Goal: Task Accomplishment & Management: Manage account settings

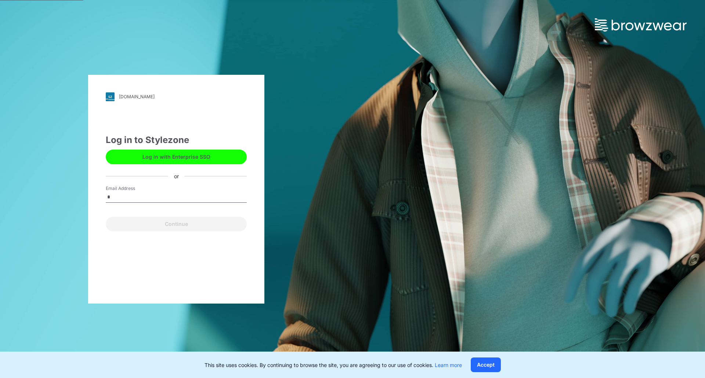
type input "**********"
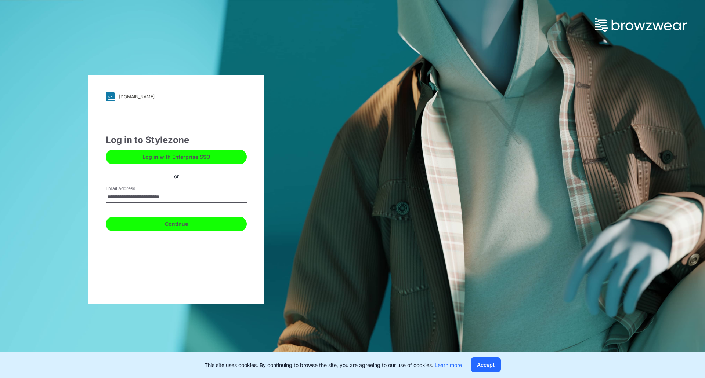
click at [148, 223] on button "Continue" at bounding box center [176, 224] width 141 height 15
click at [175, 225] on button "Continue" at bounding box center [176, 224] width 141 height 15
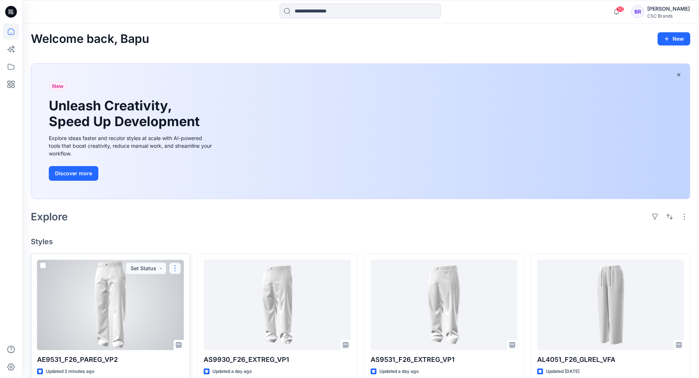
click at [176, 268] on button "button" at bounding box center [175, 269] width 12 height 12
click at [199, 285] on button "Edit" at bounding box center [210, 286] width 79 height 14
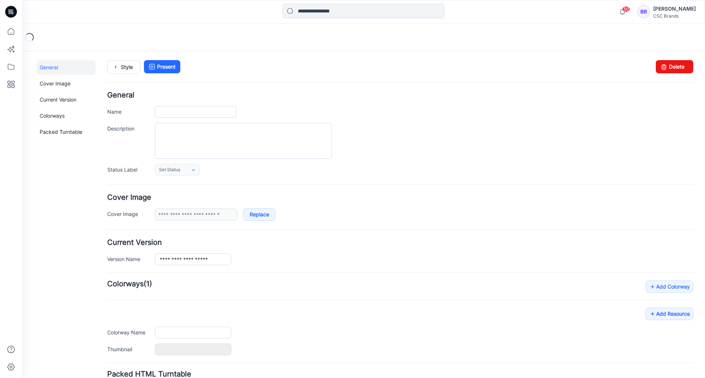
type input "**********"
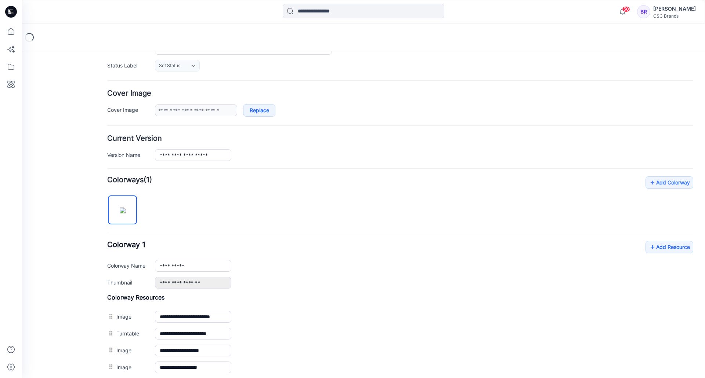
scroll to position [220, 0]
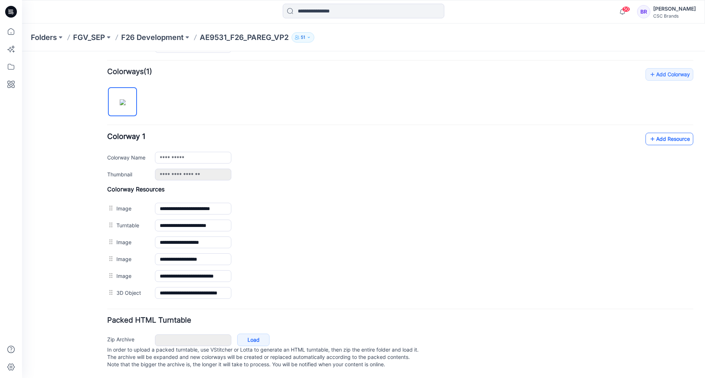
click at [663, 133] on link "Add Resource" at bounding box center [669, 139] width 48 height 12
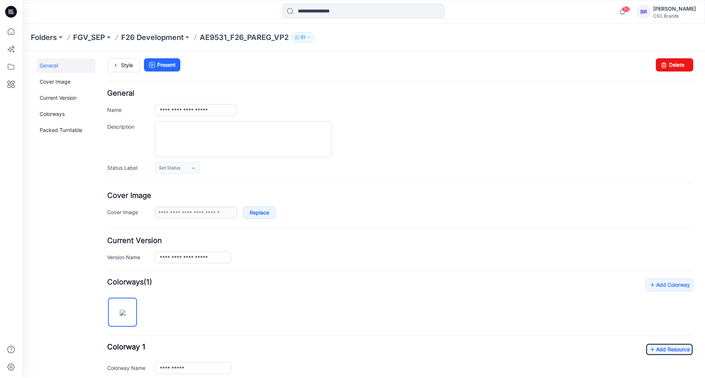
scroll to position [0, 0]
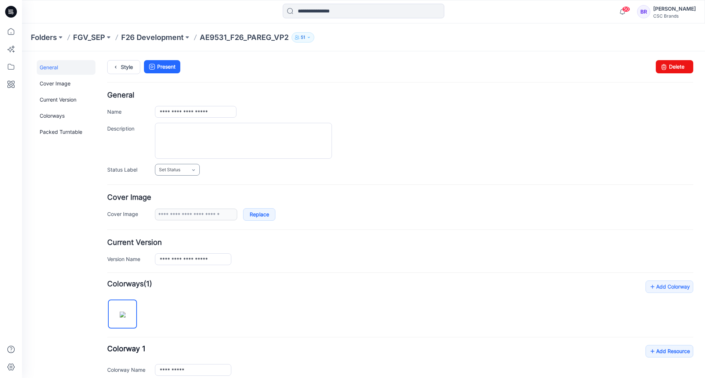
click at [174, 167] on span "Set Status" at bounding box center [169, 169] width 21 height 7
click at [185, 217] on link "Virtual Proto 2" at bounding box center [185, 217] width 56 height 15
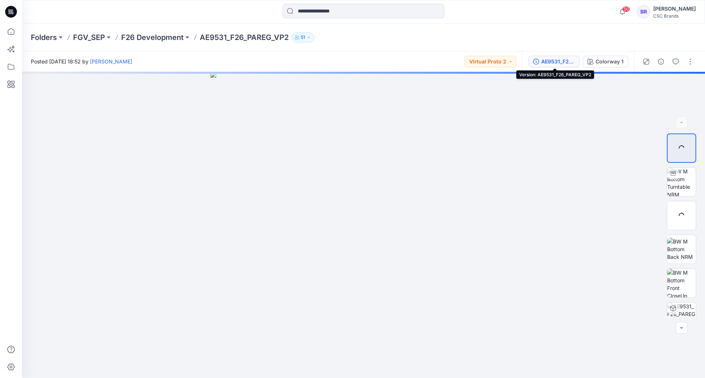
click at [550, 64] on div "AE9531_F26_PAREG_VP2" at bounding box center [558, 62] width 34 height 8
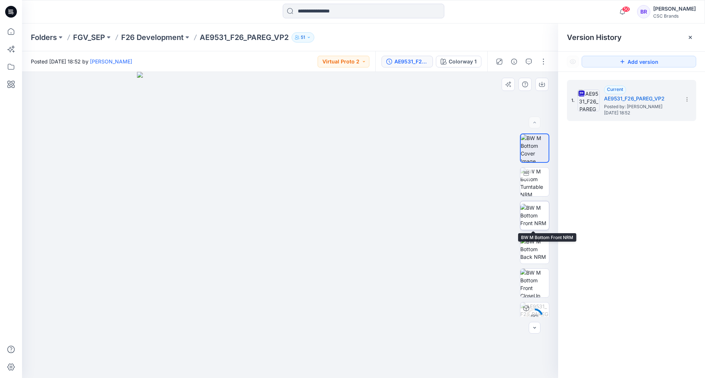
click at [535, 214] on img at bounding box center [534, 215] width 29 height 23
